Goal: Task Accomplishment & Management: Use online tool/utility

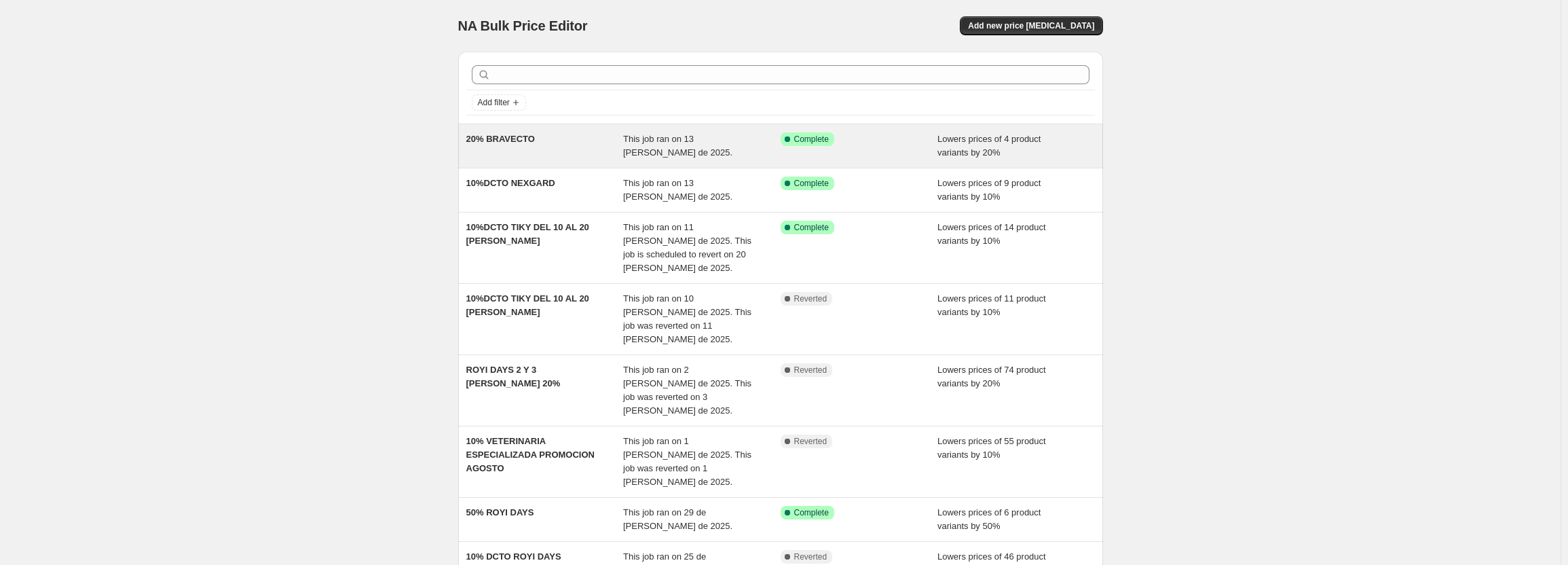
click at [668, 154] on div "This job ran on 13 [PERSON_NAME] de 2025." at bounding box center [702, 146] width 158 height 27
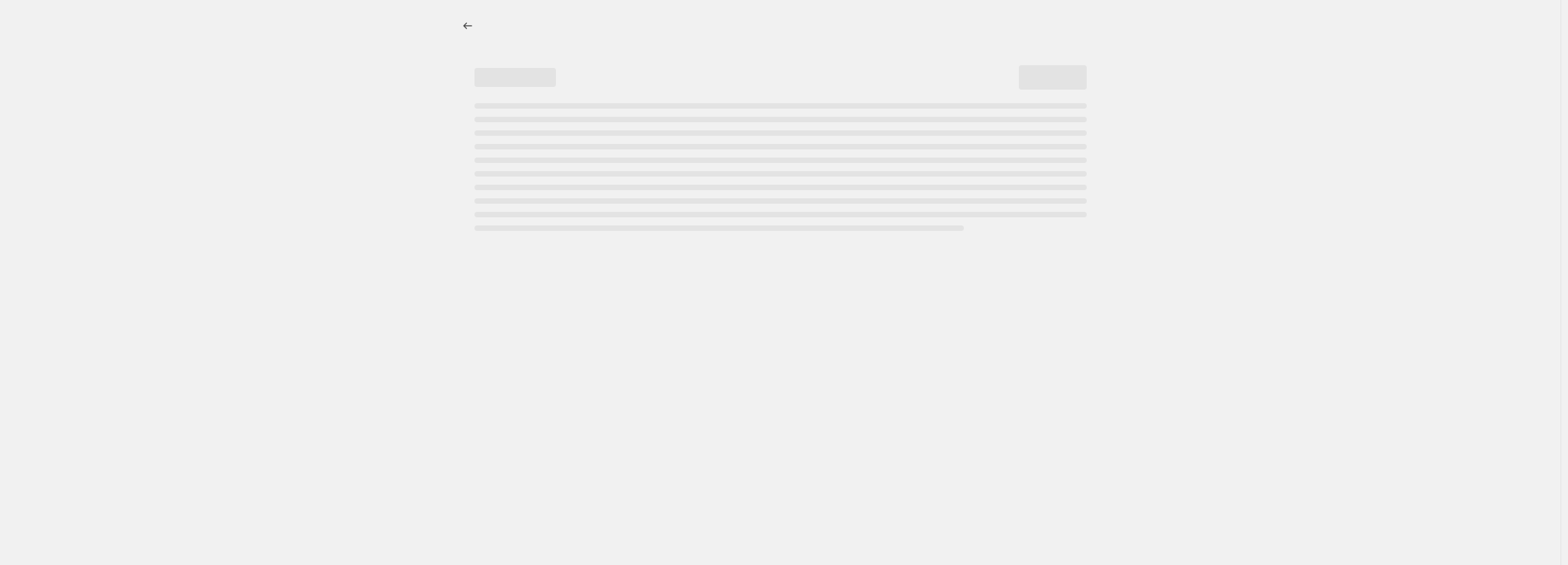
select select "percentage"
select select "pp"
select select "collection"
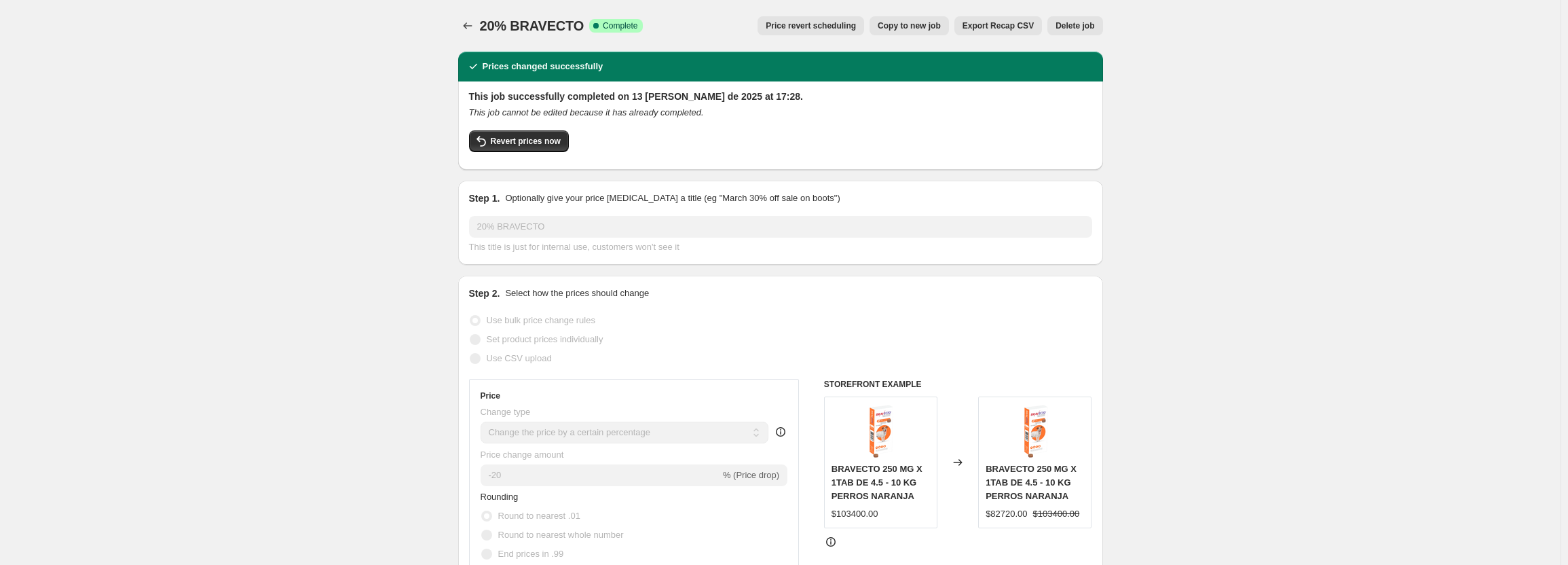
click at [922, 34] on button "Copy to new job" at bounding box center [909, 26] width 80 height 19
select select "percentage"
select select "pp"
select select "collection"
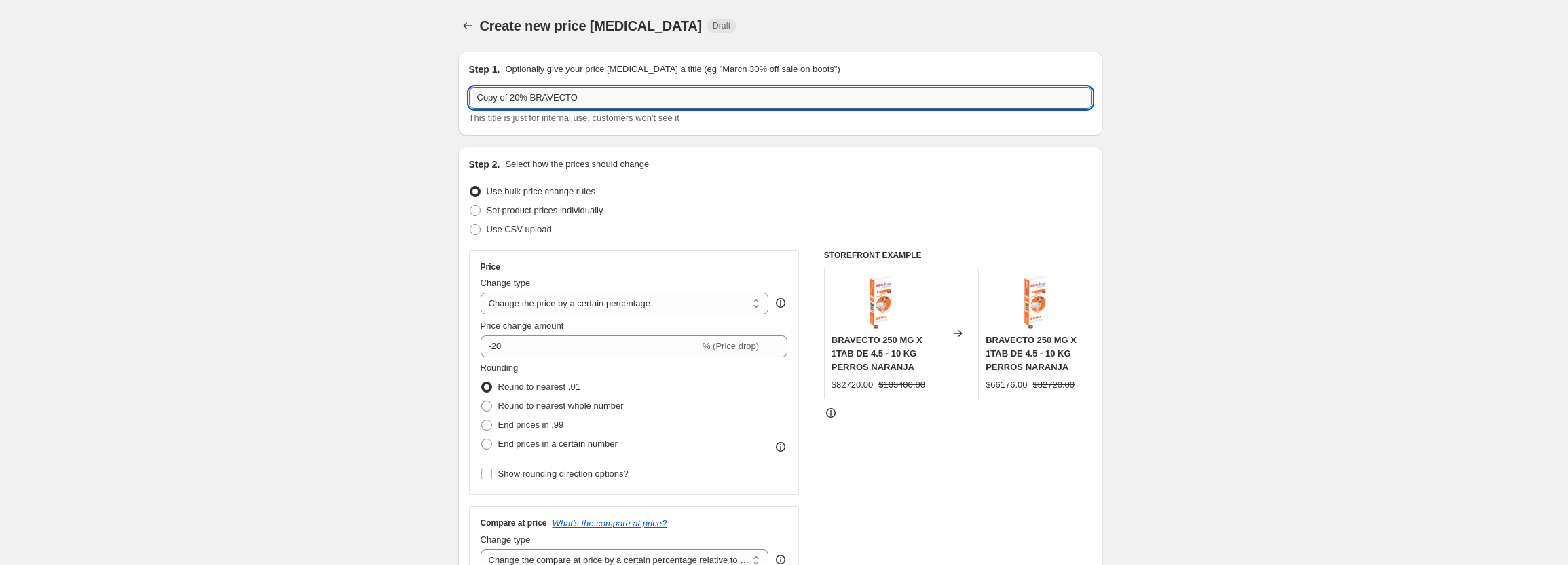
click at [510, 100] on input "Copy of 20% BRAVECTO" at bounding box center [781, 97] width 623 height 22
drag, startPoint x: 557, startPoint y: 102, endPoint x: 500, endPoint y: 102, distance: 57.0
click at [500, 102] on input "20% BRAVECTO" at bounding box center [781, 97] width 623 height 22
click at [753, 95] on input "20%" at bounding box center [781, 97] width 623 height 22
paste input "KRIKA FEST"
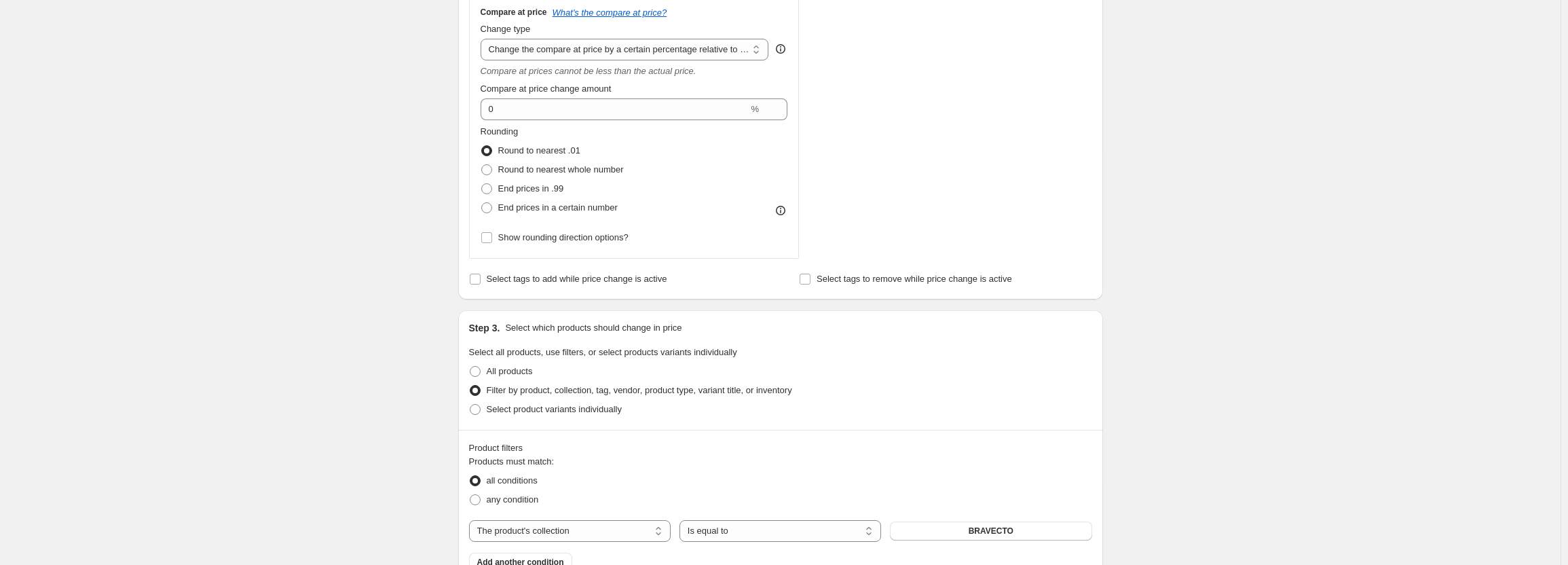
scroll to position [543, 0]
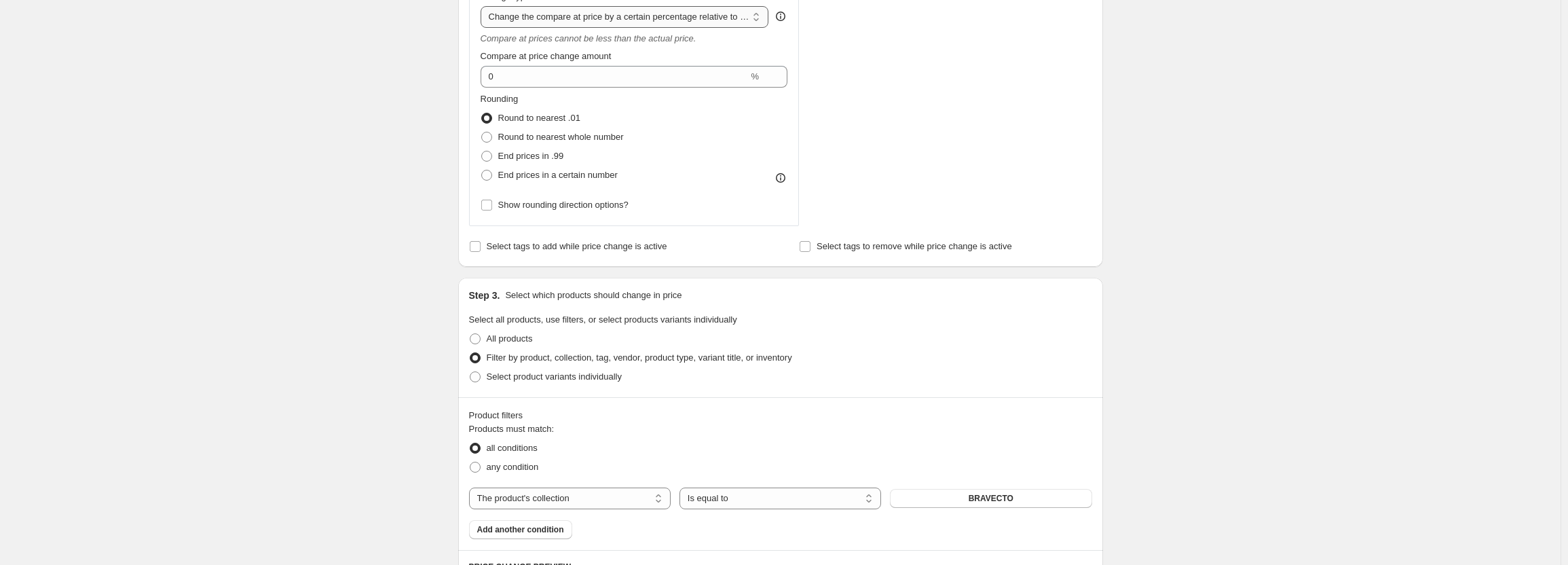
type input "20% KRIKA FEST"
click at [682, 21] on select "Change the compare at price to the current price (sale) Change the compare at p…" at bounding box center [625, 16] width 289 height 22
click at [483, 6] on select "Change the compare at price to the current price (sale) Change the compare at p…" at bounding box center [625, 16] width 289 height 22
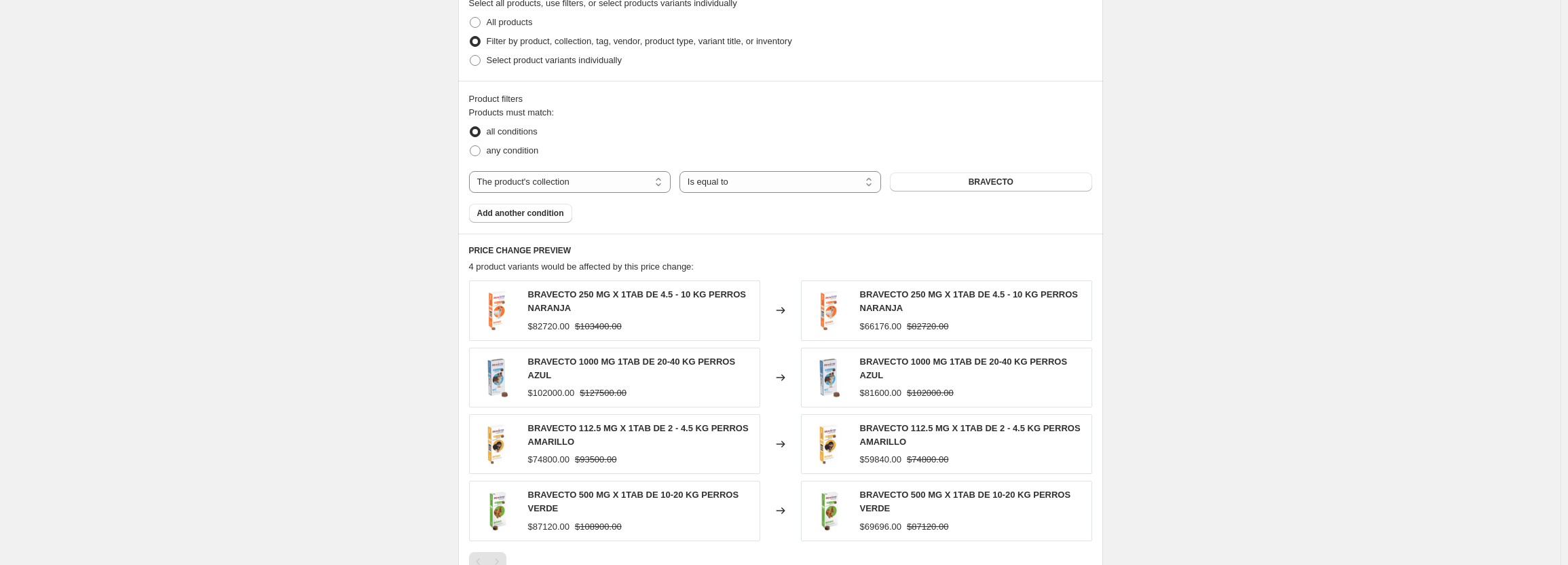
scroll to position [883, 0]
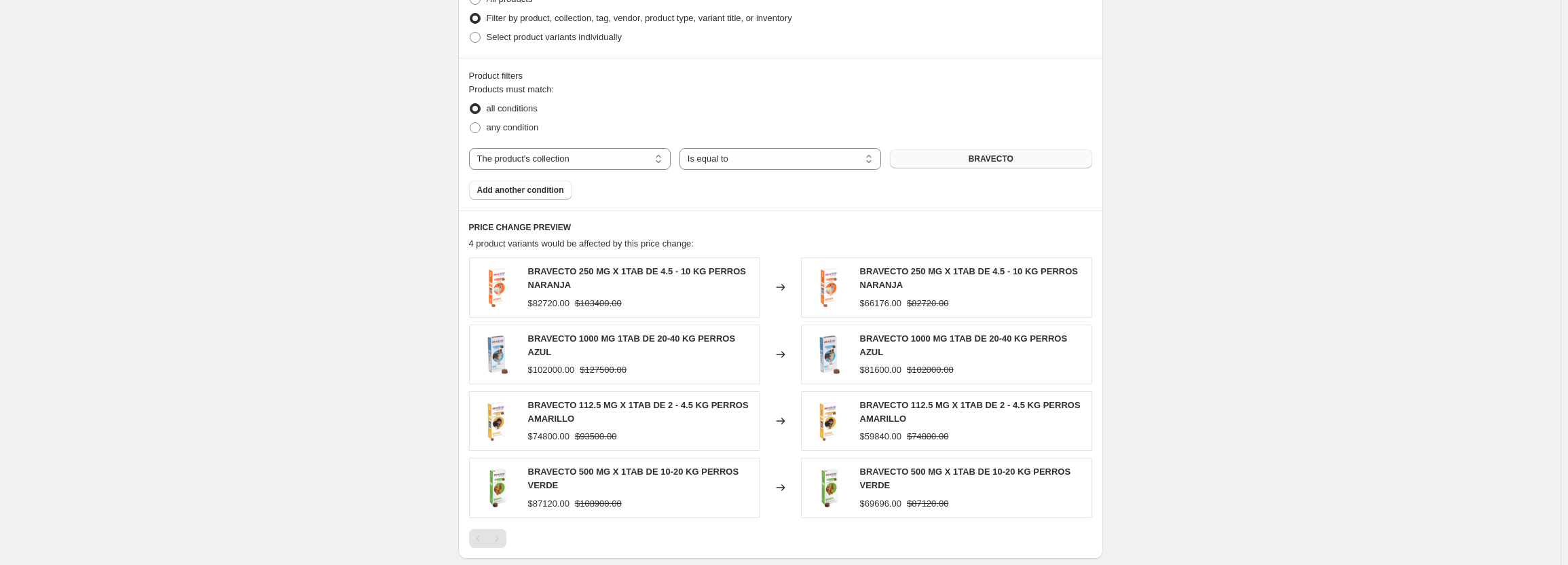
click at [975, 161] on span "BRAVECTO" at bounding box center [991, 159] width 45 height 11
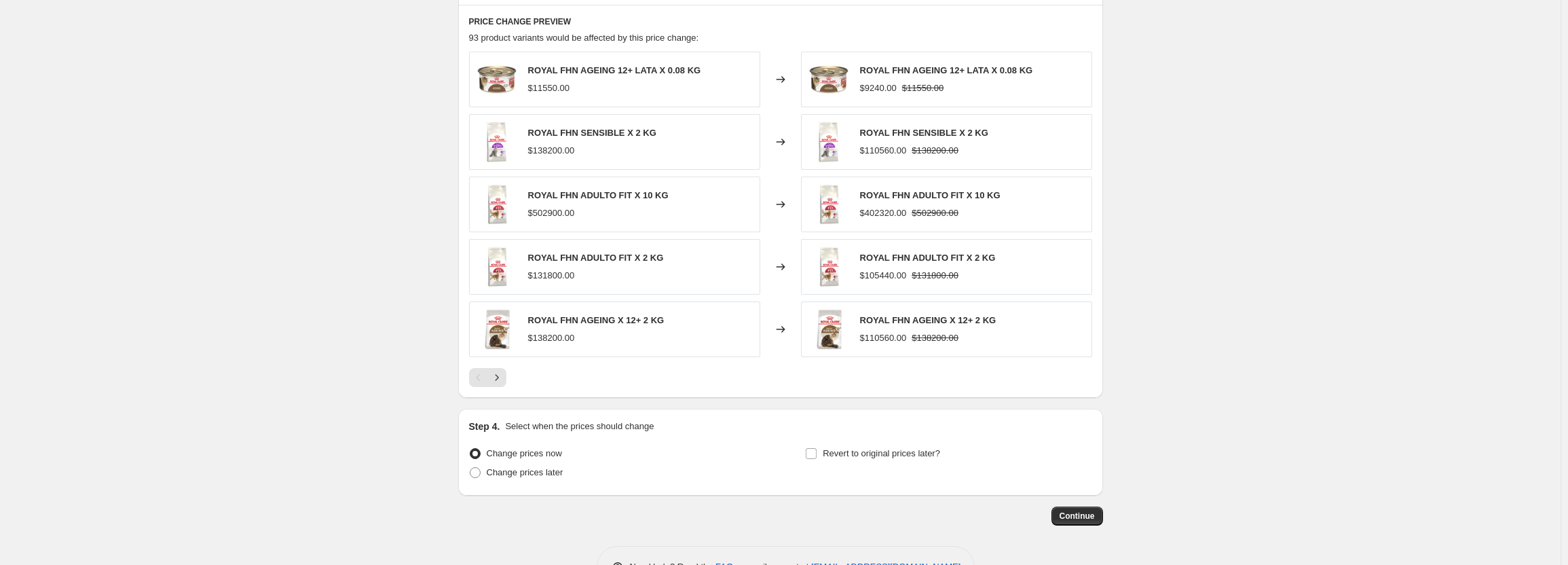
scroll to position [1065, 0]
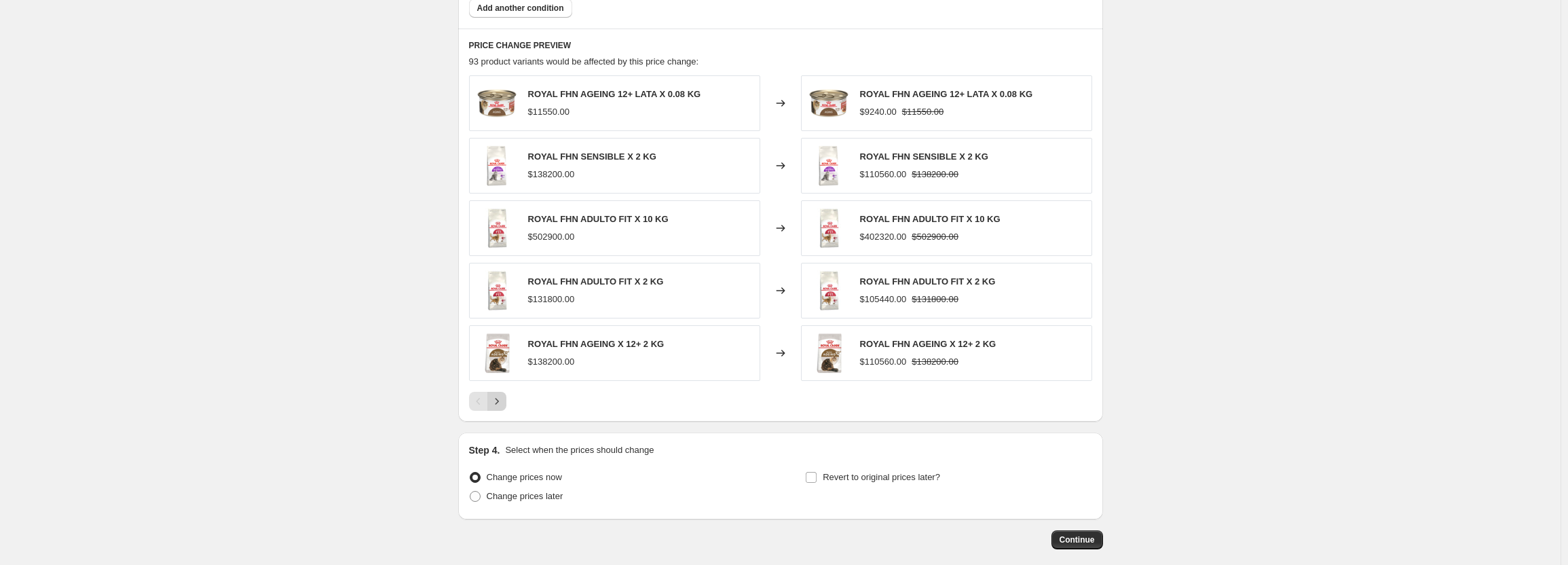
click at [497, 401] on icon "Next" at bounding box center [497, 402] width 14 height 14
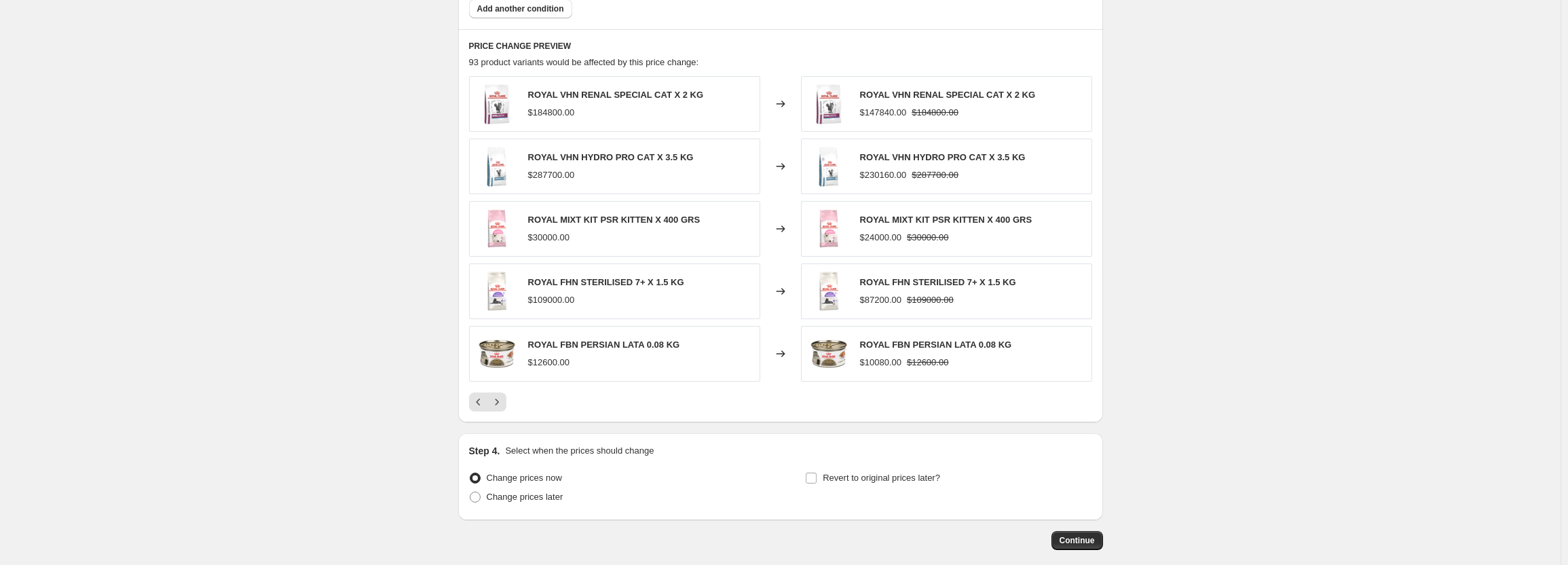
scroll to position [1133, 0]
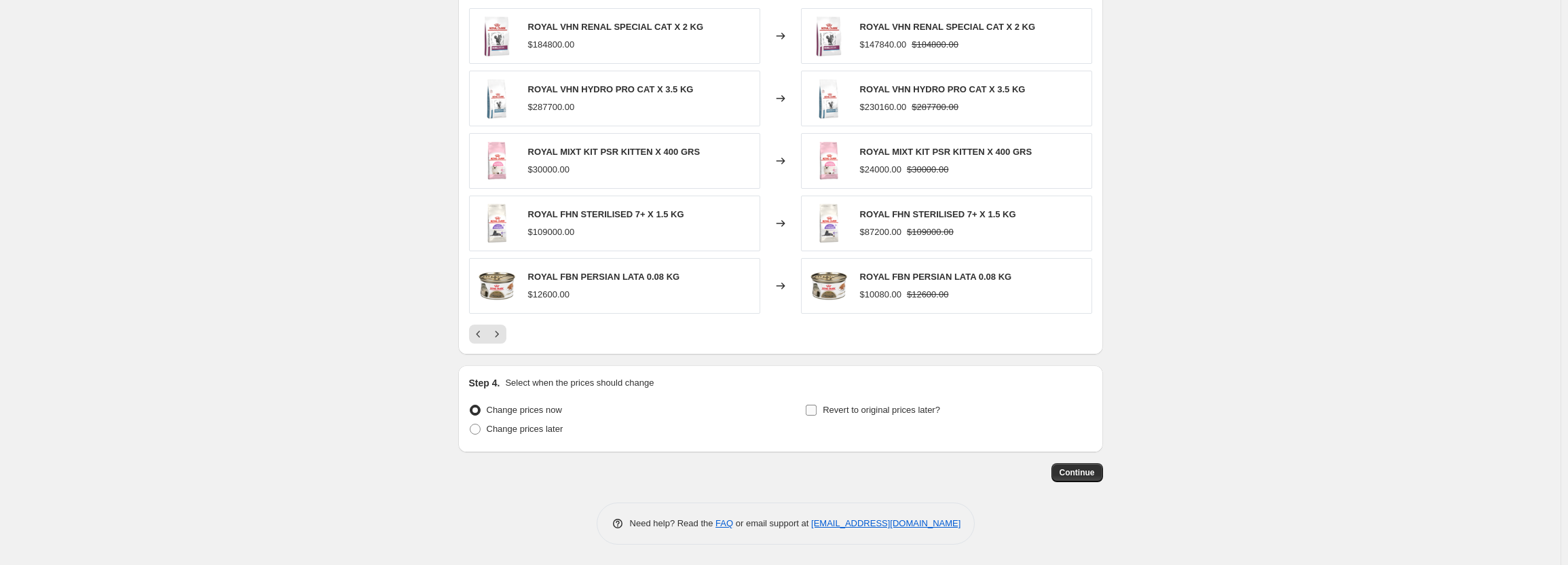
click at [834, 412] on span "Revert to original prices later?" at bounding box center [881, 410] width 117 height 10
click at [817, 412] on input "Revert to original prices later?" at bounding box center [811, 410] width 11 height 11
checkbox input "true"
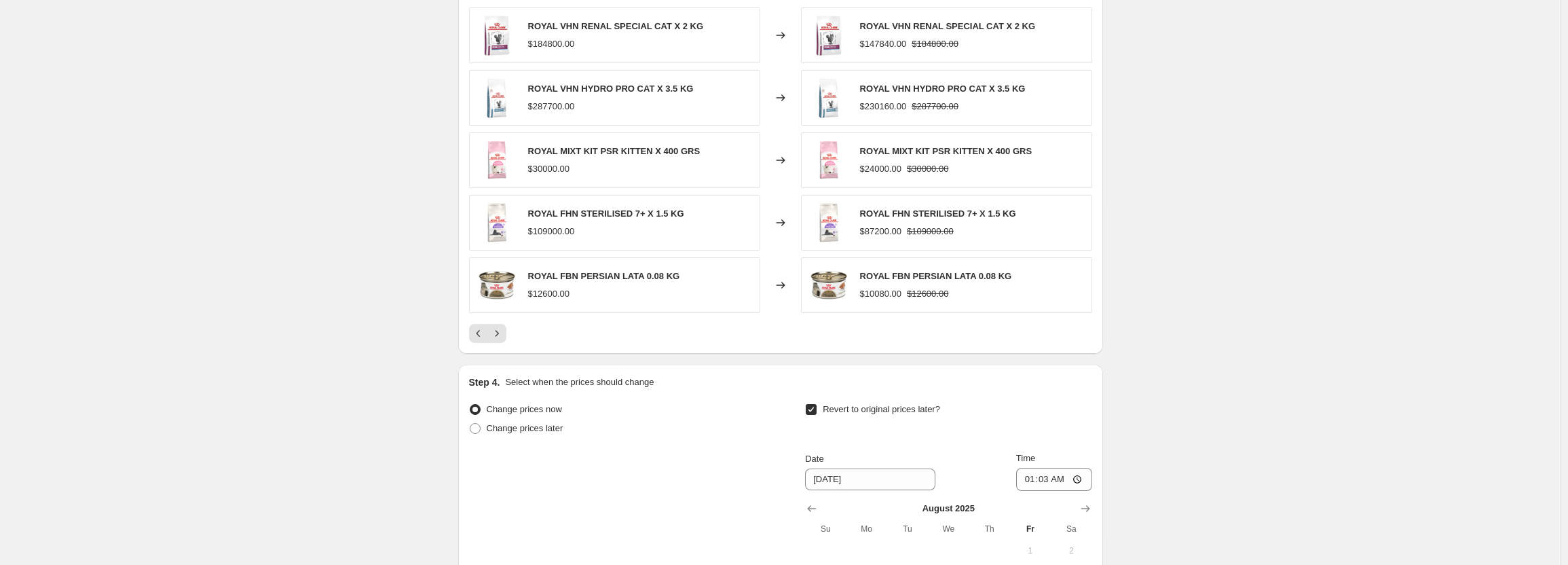
scroll to position [1269, 0]
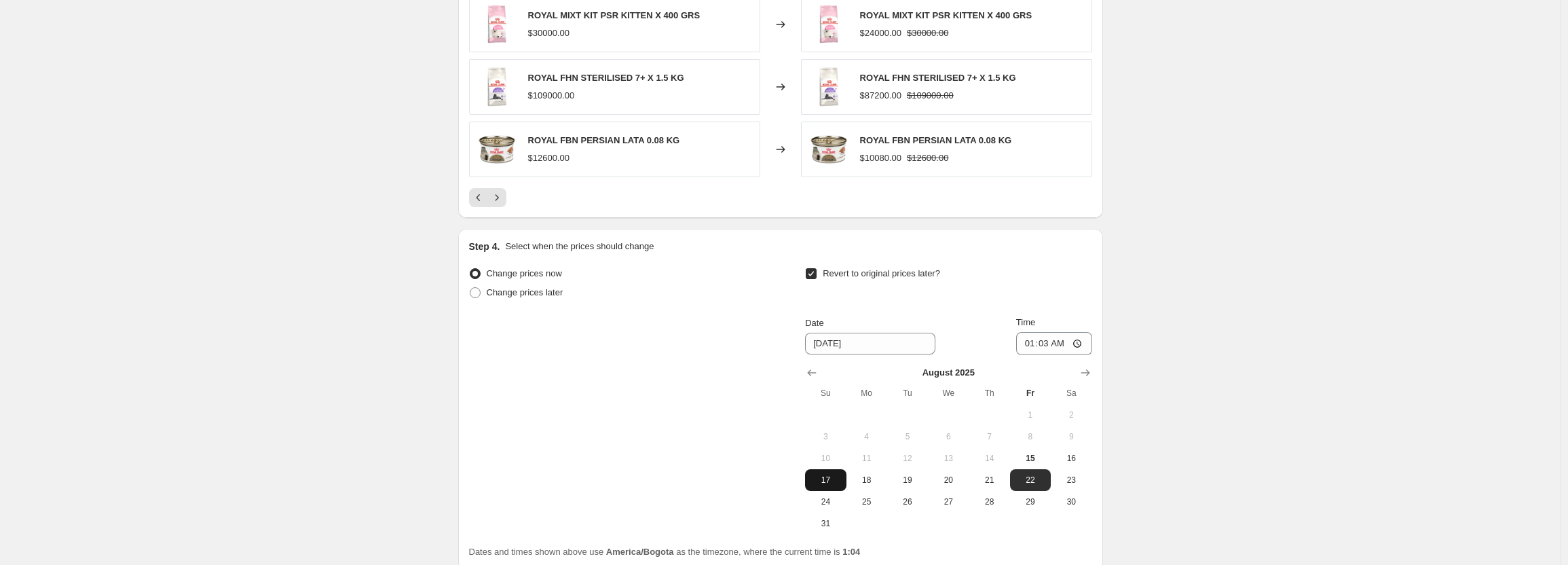
click at [829, 485] on span "17" at bounding box center [825, 480] width 30 height 11
type input "8/17/2025"
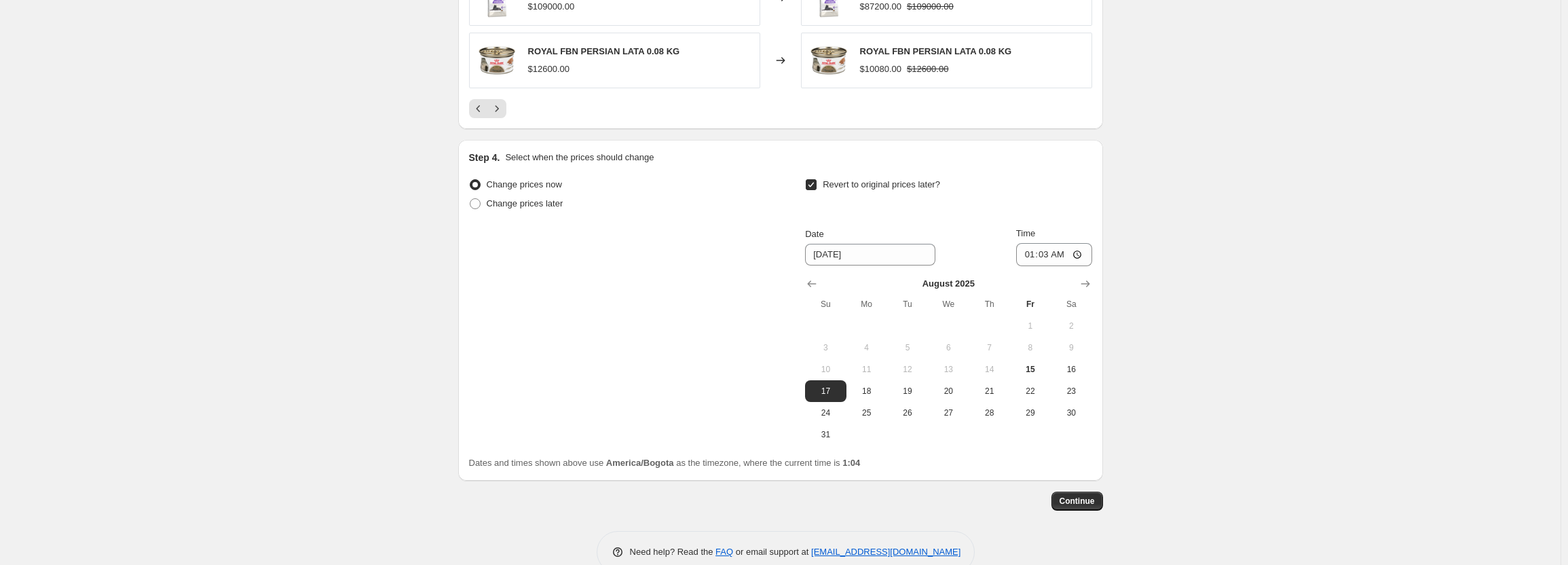
scroll to position [1387, 0]
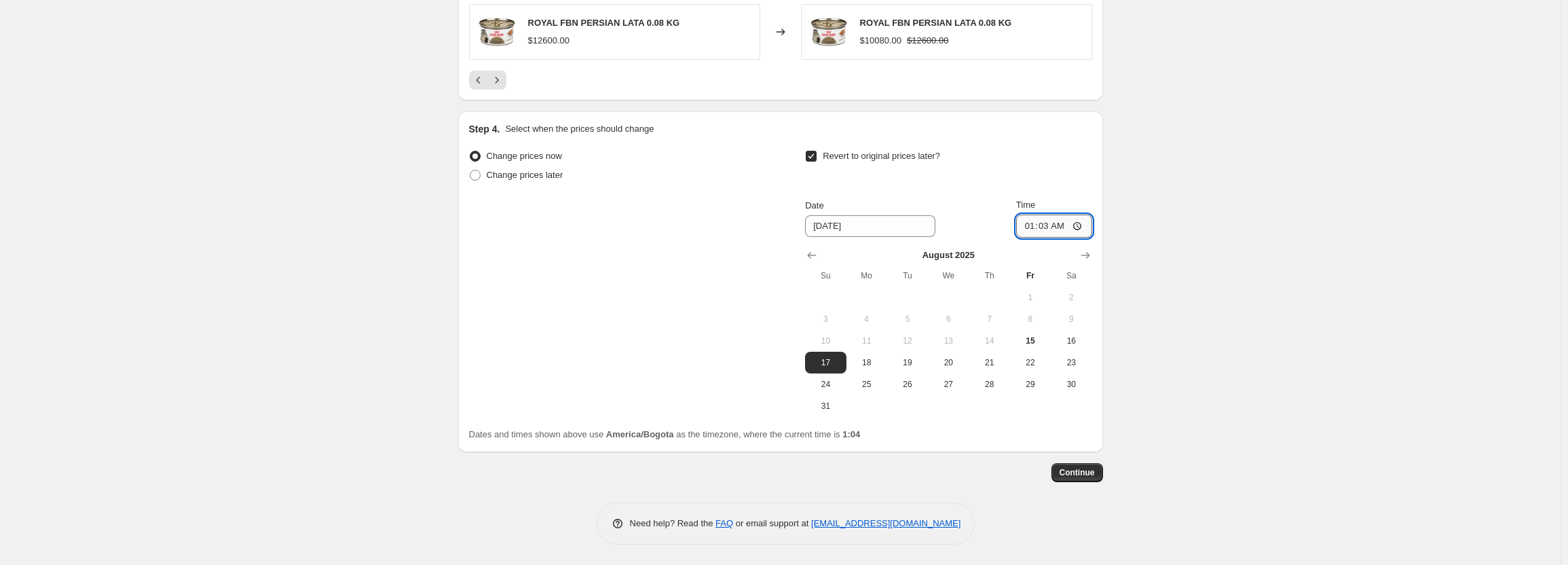
click at [1032, 229] on input "01:03" at bounding box center [1054, 226] width 76 height 23
type input "23:59"
click at [1086, 470] on span "Continue" at bounding box center [1077, 472] width 36 height 11
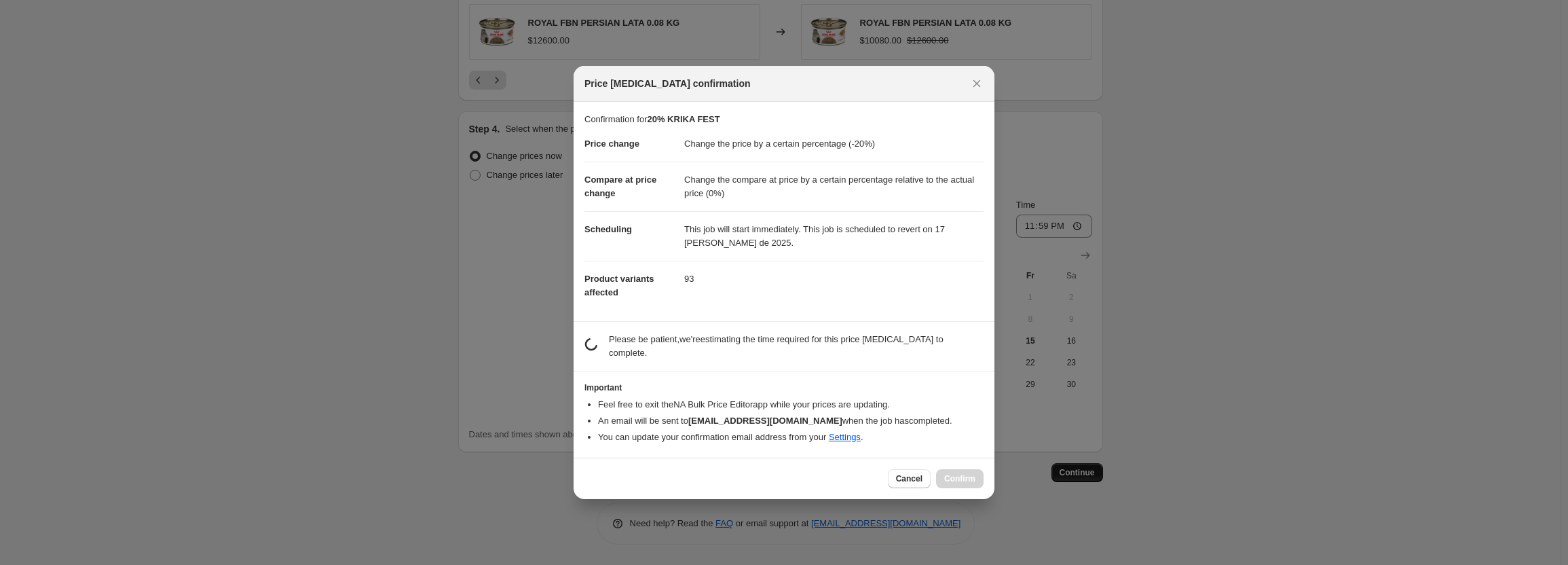
scroll to position [0, 0]
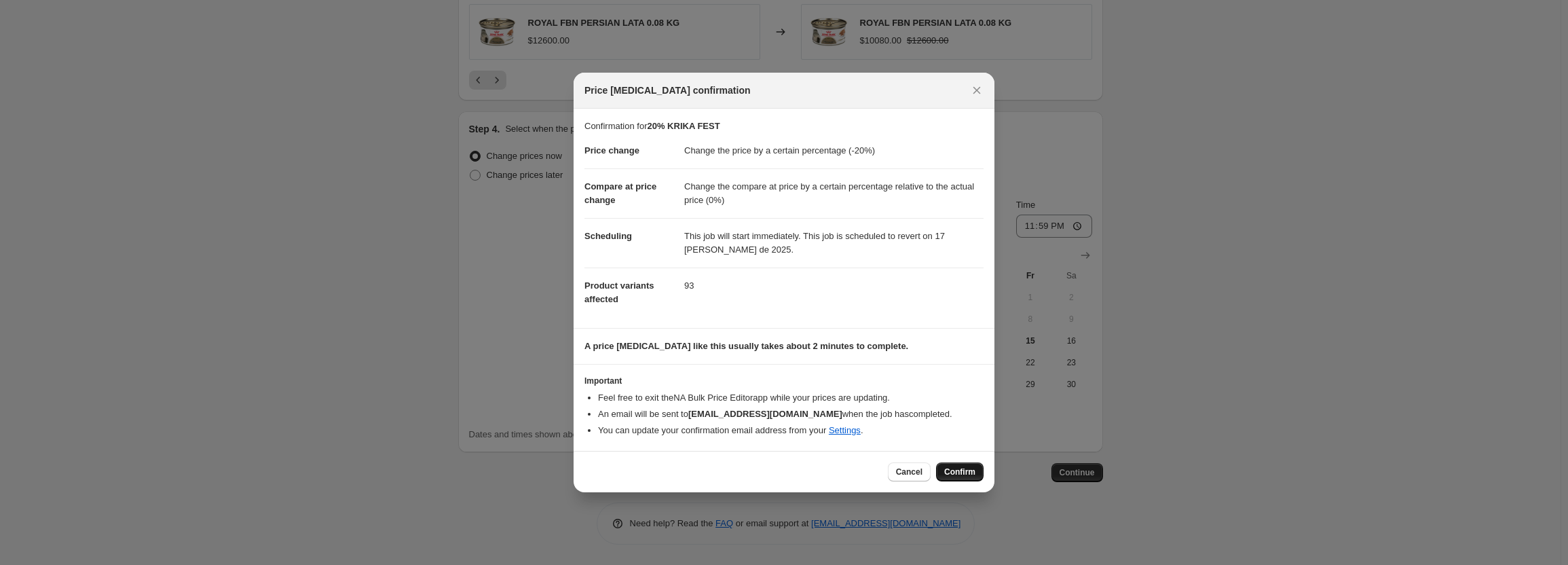
click at [952, 476] on span "Confirm" at bounding box center [960, 472] width 31 height 11
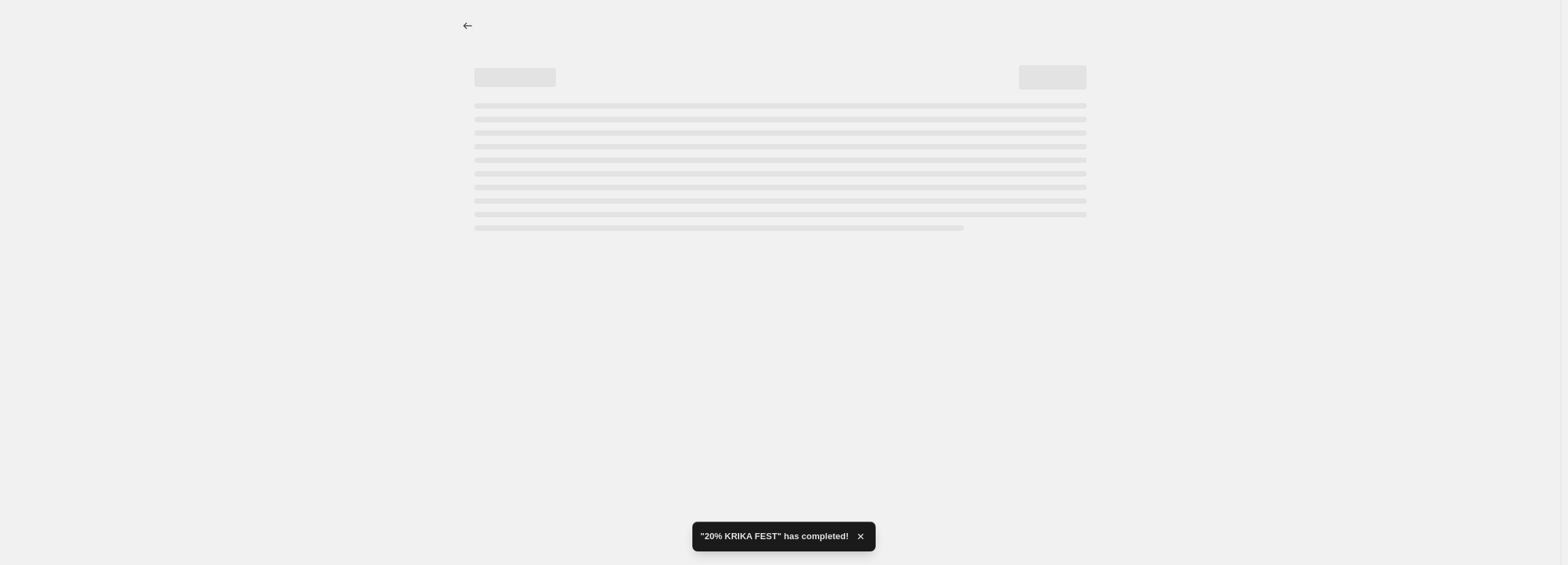
select select "percentage"
select select "pp"
select select "collection"
